Goal: Use online tool/utility: Utilize a website feature to perform a specific function

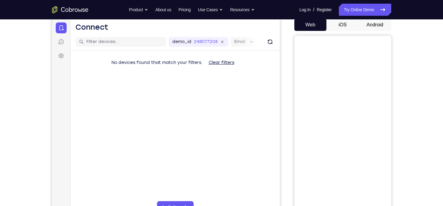
scroll to position [61, 0]
click at [373, 24] on button "Android" at bounding box center [375, 24] width 32 height 12
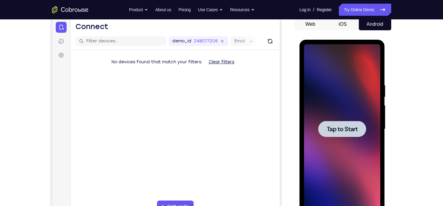
scroll to position [0, 0]
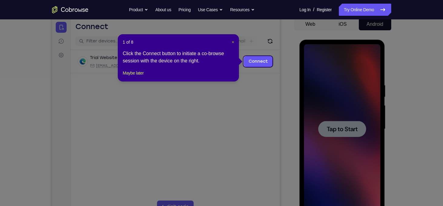
click at [233, 42] on span "×" at bounding box center [233, 42] width 2 height 5
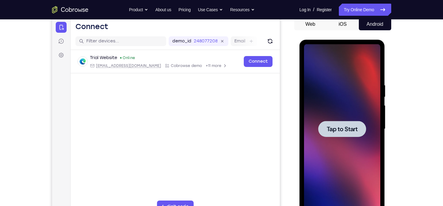
click at [334, 121] on div at bounding box center [342, 129] width 48 height 16
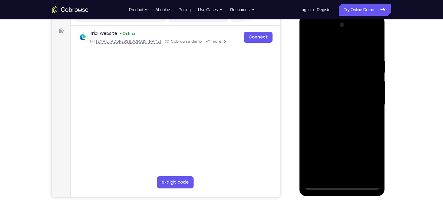
scroll to position [91, 0]
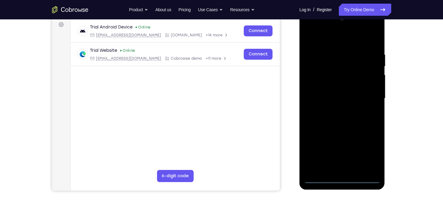
click at [342, 178] on div at bounding box center [342, 99] width 76 height 170
click at [369, 152] on div at bounding box center [342, 99] width 76 height 170
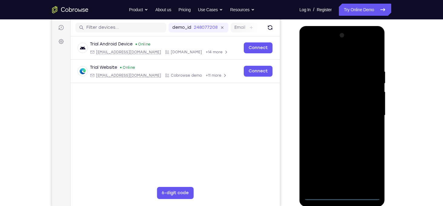
scroll to position [69, 0]
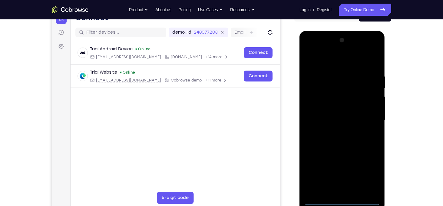
click at [340, 58] on div at bounding box center [342, 120] width 76 height 170
click at [364, 118] on div at bounding box center [342, 120] width 76 height 170
click at [335, 131] on div at bounding box center [342, 120] width 76 height 170
click at [351, 110] on div at bounding box center [342, 120] width 76 height 170
click at [350, 110] on div at bounding box center [342, 120] width 76 height 170
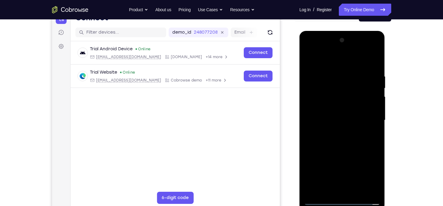
click at [353, 119] on div at bounding box center [342, 120] width 76 height 170
click at [376, 65] on div at bounding box center [342, 120] width 76 height 170
click at [375, 64] on div at bounding box center [342, 120] width 76 height 170
click at [358, 189] on div at bounding box center [342, 120] width 76 height 170
click at [345, 152] on div at bounding box center [342, 120] width 76 height 170
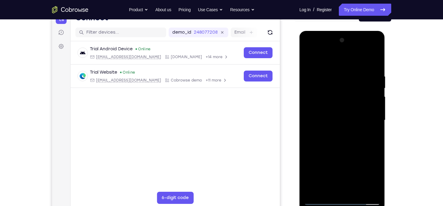
click at [340, 135] on div at bounding box center [342, 120] width 76 height 170
click at [376, 182] on div at bounding box center [342, 120] width 76 height 170
click at [376, 177] on div at bounding box center [342, 120] width 76 height 170
